Goal: Task Accomplishment & Management: Complete application form

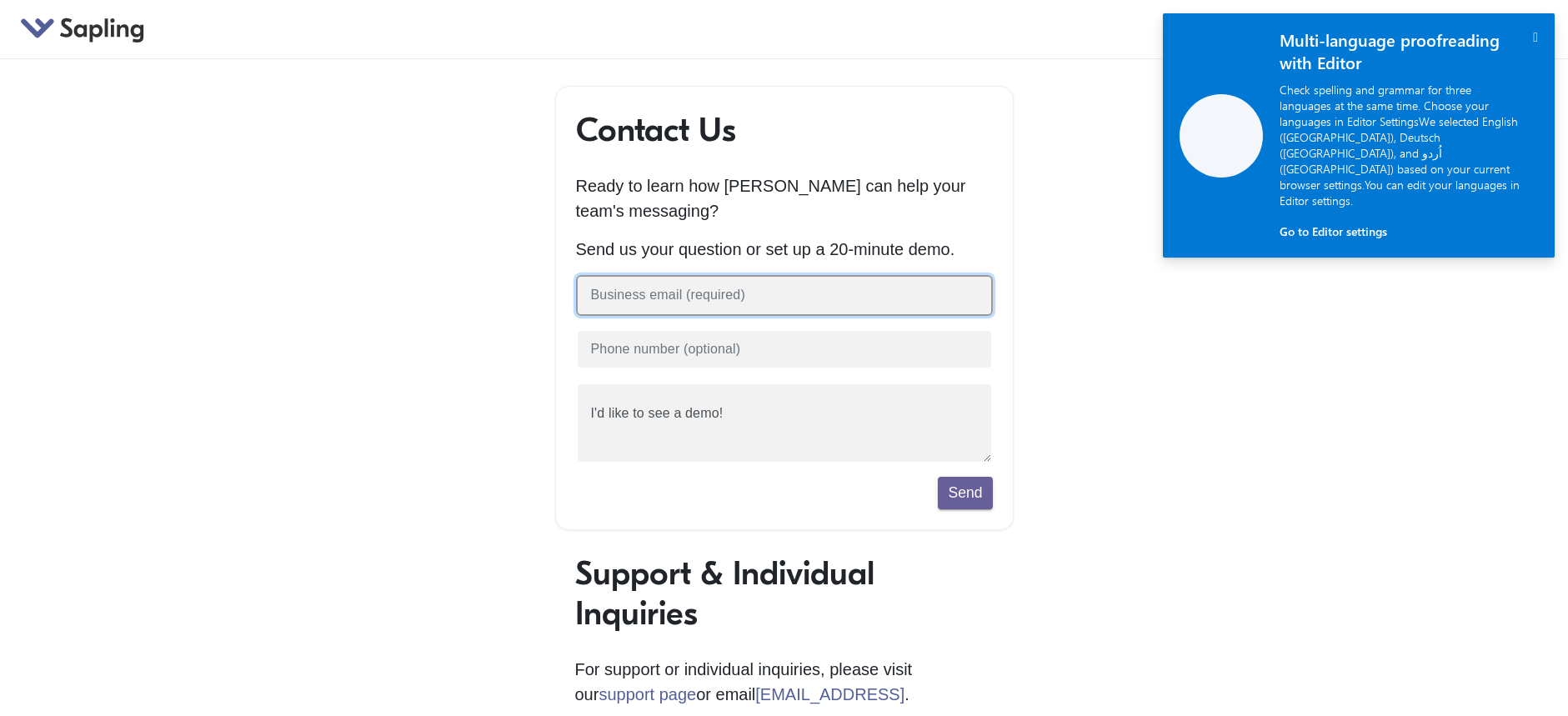
click at [685, 287] on input "text" at bounding box center [785, 296] width 417 height 41
type input "[EMAIL_ADDRESS][DOMAIN_NAME]"
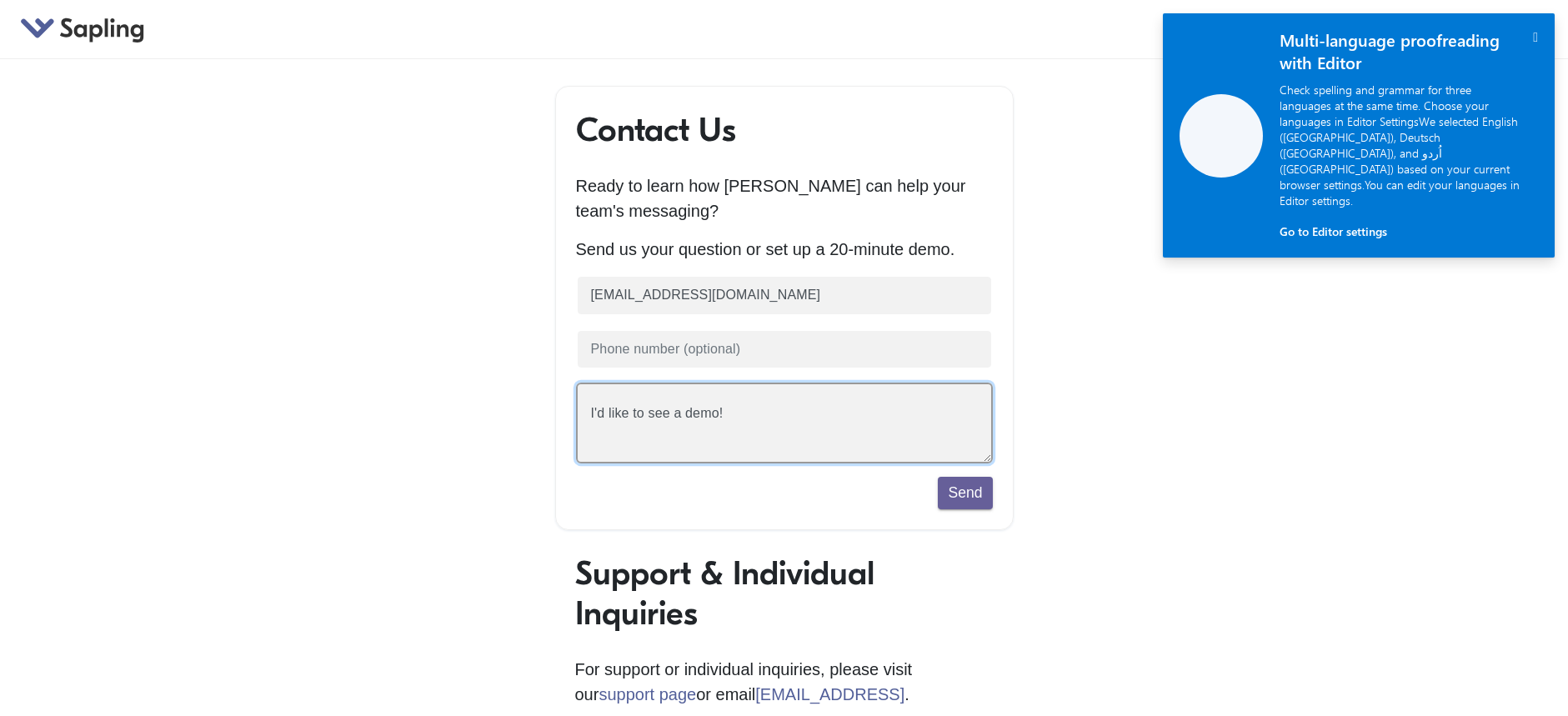
click at [692, 430] on textarea "I'd like to see a demo!" at bounding box center [785, 423] width 417 height 81
drag, startPoint x: 803, startPoint y: 403, endPoint x: 438, endPoint y: 409, distance: 365.0
click at [438, 409] on div "Contact Us Ready to learn how [PERSON_NAME] can help your team's messaging? Sen…" at bounding box center [785, 588] width 951 height 1006
drag, startPoint x: 751, startPoint y: 416, endPoint x: 508, endPoint y: 413, distance: 243.0
click at [508, 413] on div "Contact Us Ready to learn how [PERSON_NAME] can help your team's messaging? Sen…" at bounding box center [785, 588] width 951 height 1006
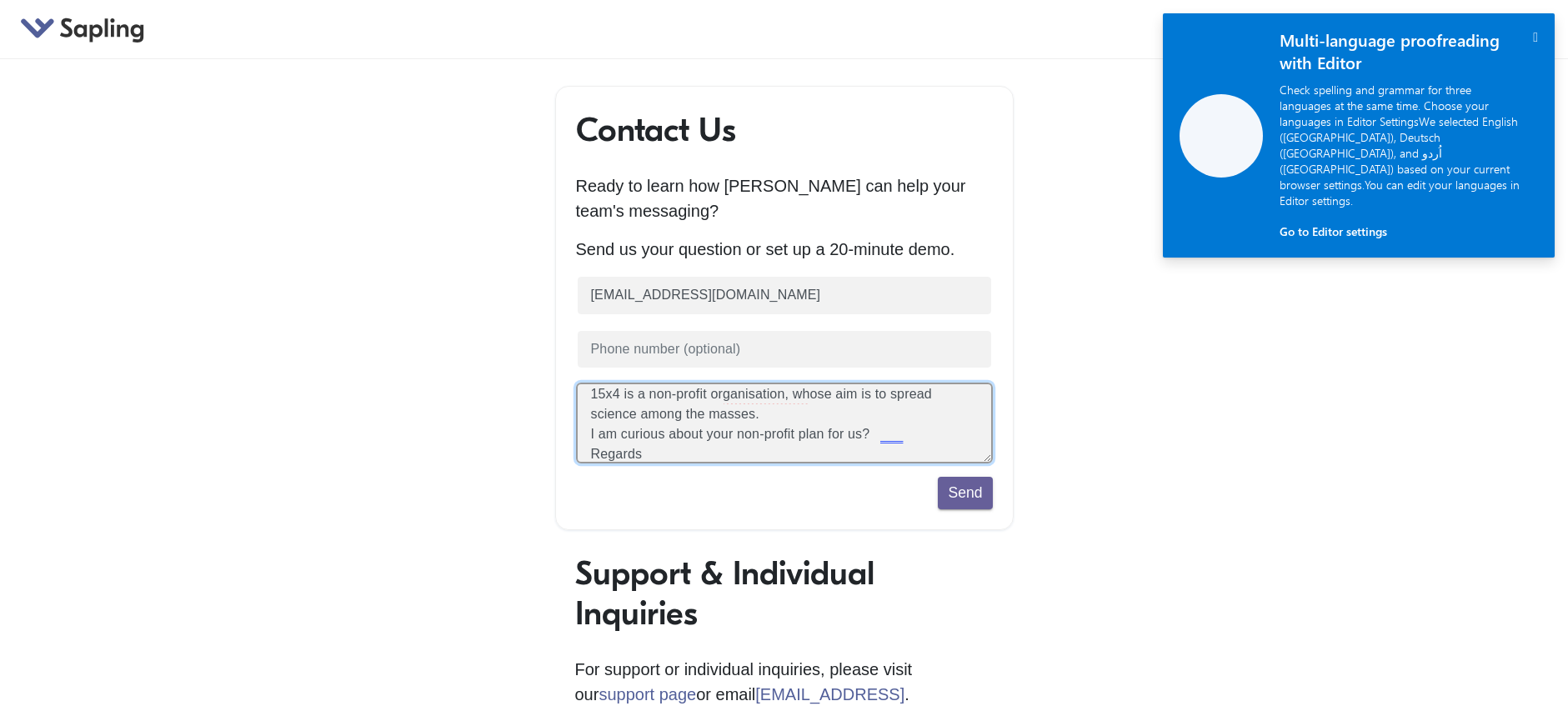
scroll to position [59, 0]
click at [912, 421] on textarea "I'd like to see a demo!" at bounding box center [785, 423] width 417 height 81
click at [840, 427] on textarea "I'd like to see a demo!" at bounding box center [785, 423] width 417 height 81
drag, startPoint x: 888, startPoint y: 420, endPoint x: 875, endPoint y: 423, distance: 13.3
click at [875, 423] on textarea "I'd like to see a demo!" at bounding box center [785, 423] width 417 height 81
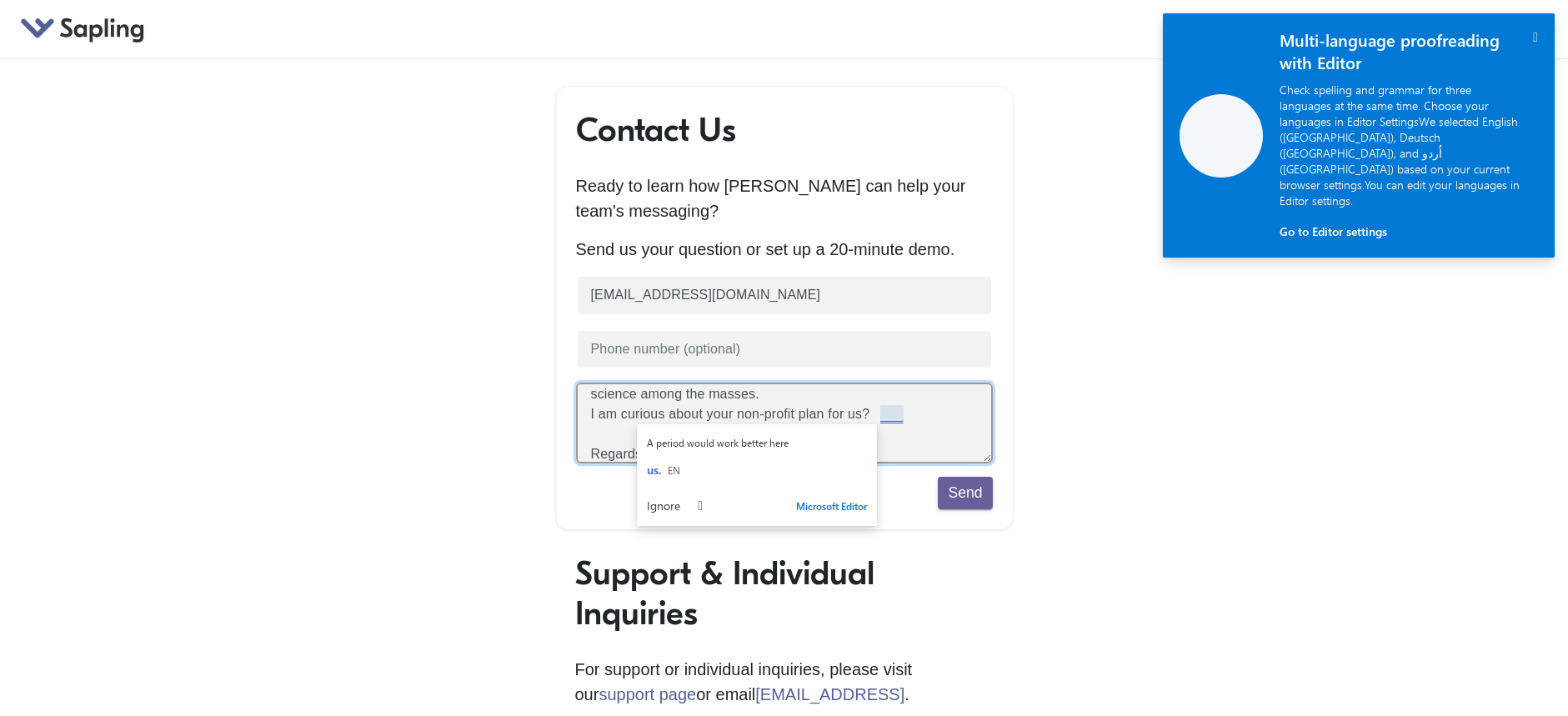
click at [907, 425] on textarea "I'd like to see a demo!" at bounding box center [785, 423] width 417 height 81
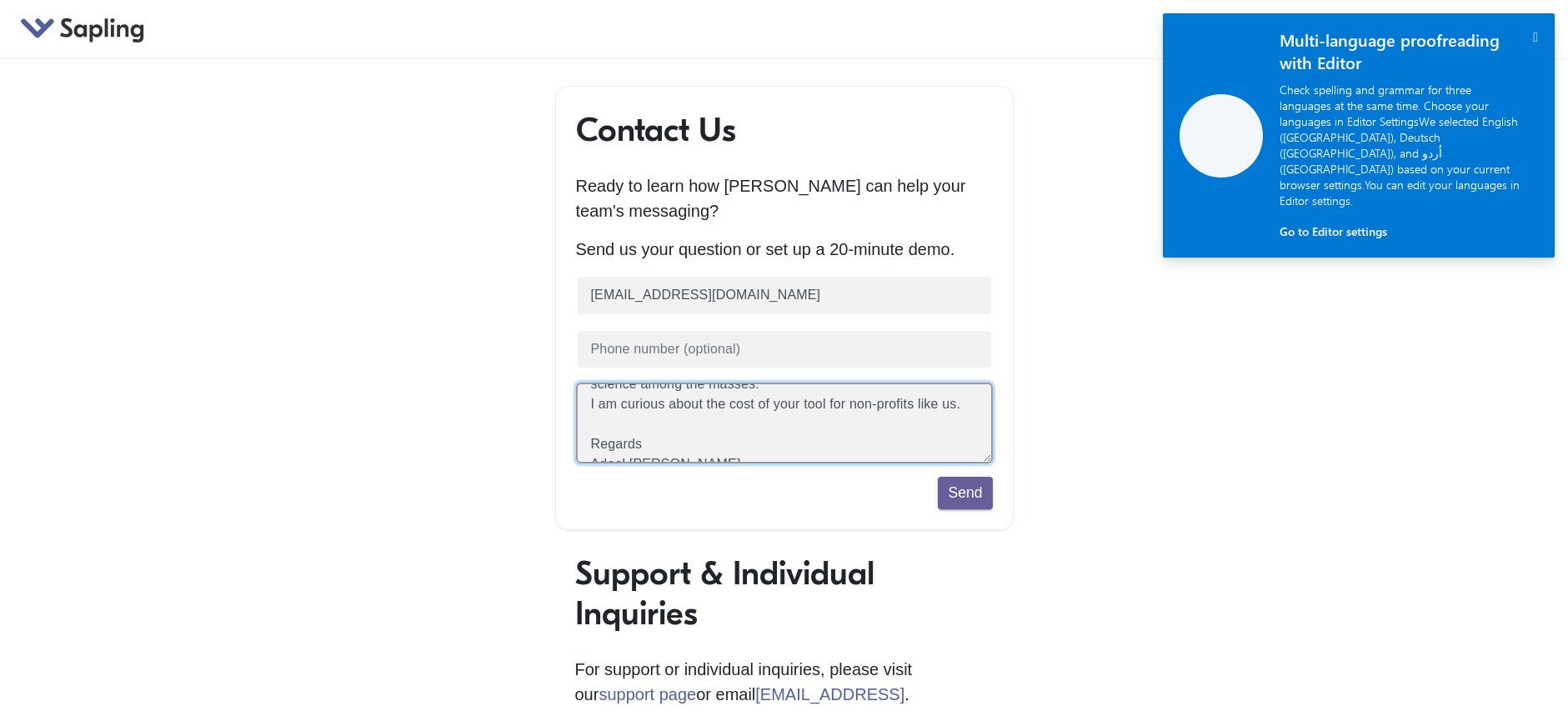
scroll to position [80, 0]
type textarea "Dear [PERSON_NAME] team 15x4 is a non-profit organisation, whose aim is to spre…"
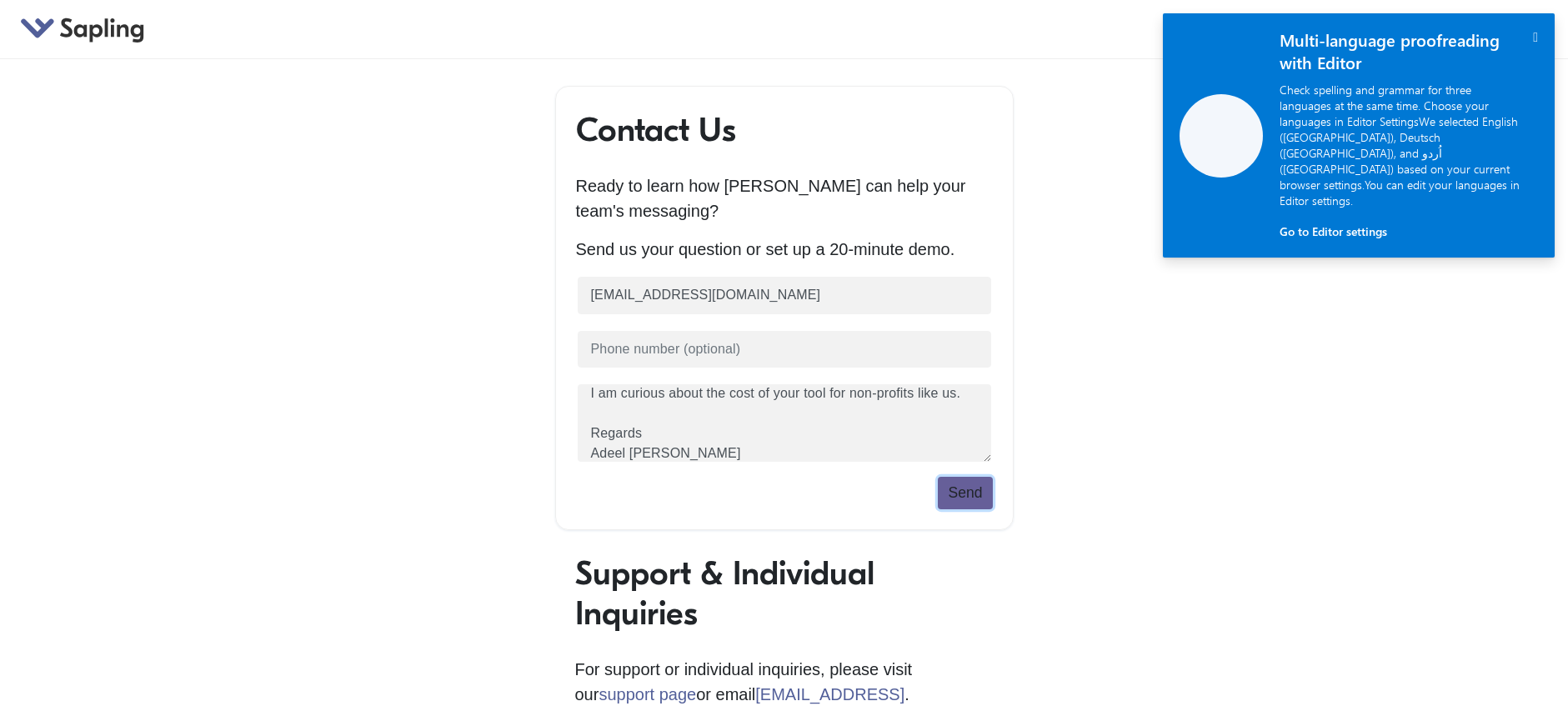
click at [973, 500] on button "Send" at bounding box center [965, 493] width 55 height 32
